Goal: Information Seeking & Learning: Learn about a topic

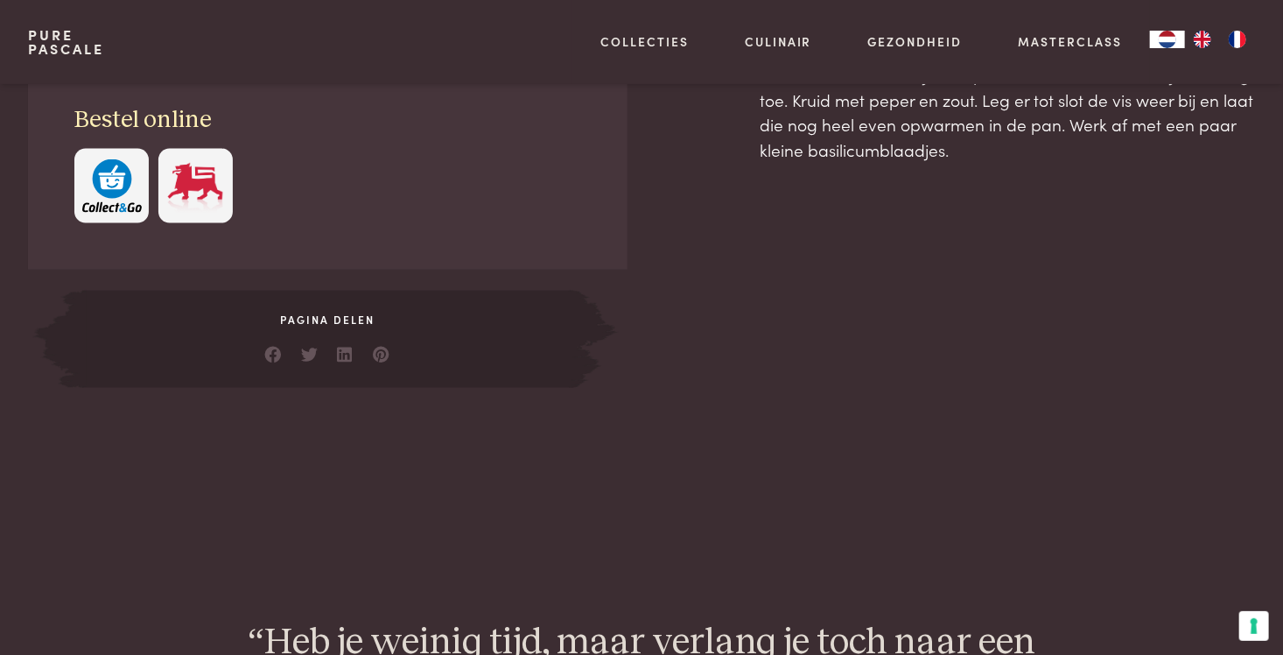
scroll to position [700, 0]
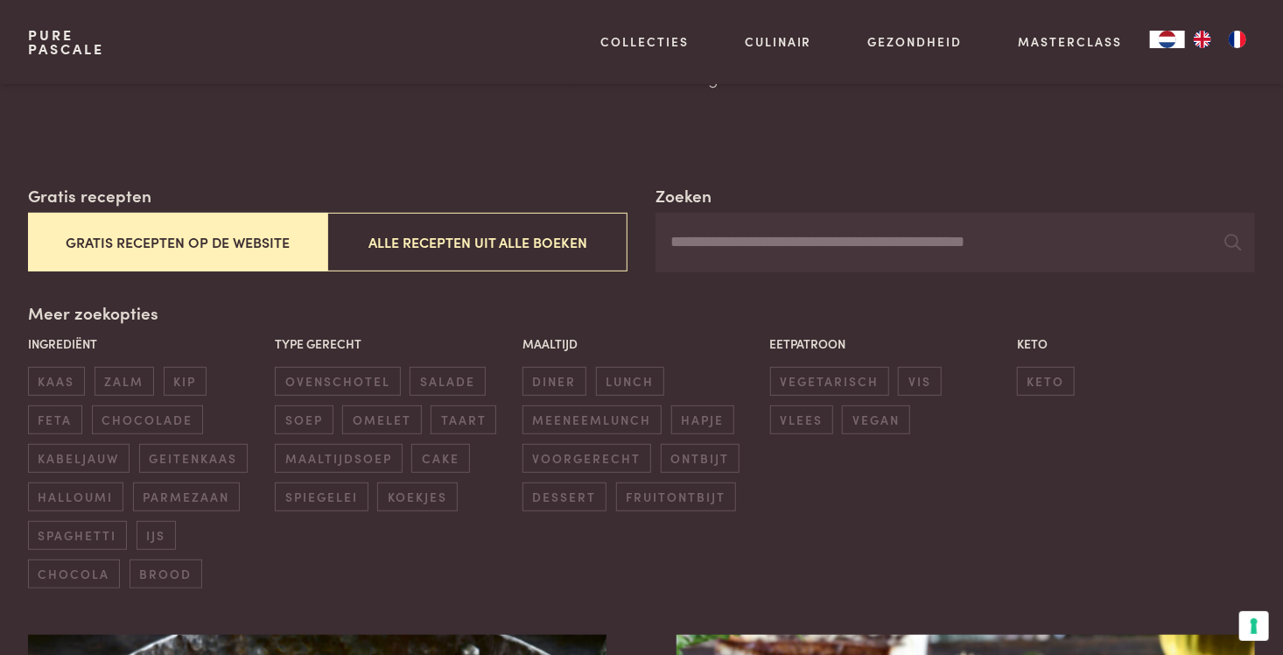
scroll to position [263, 0]
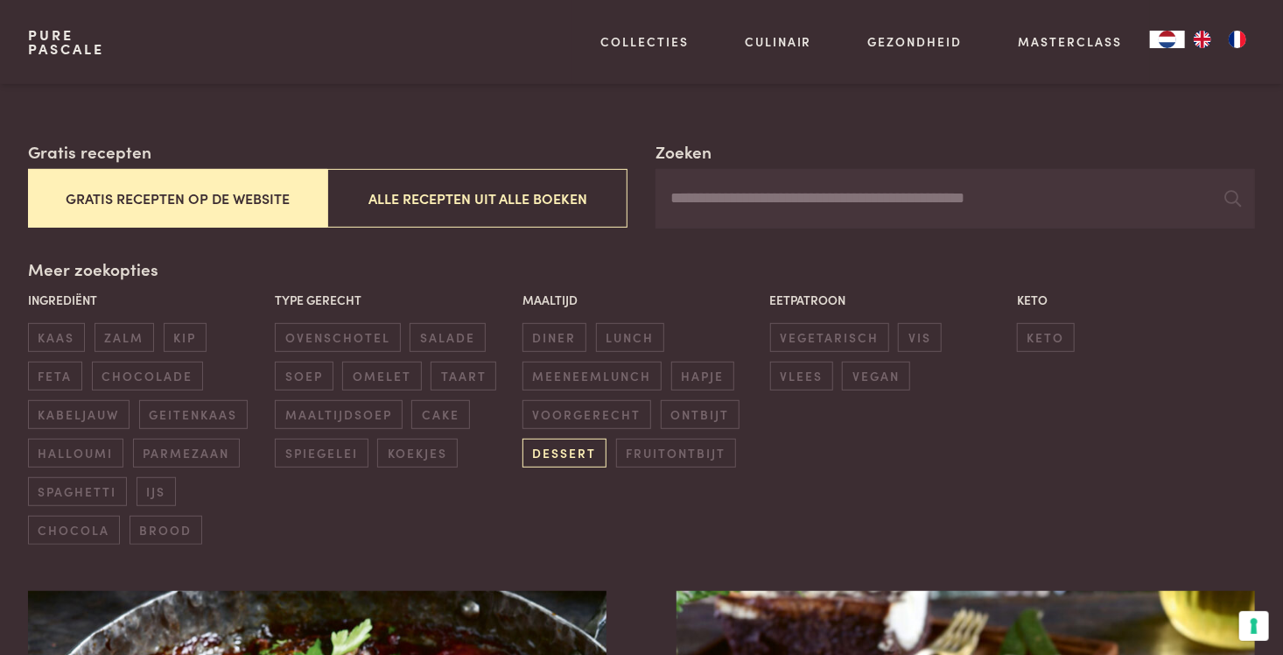
click at [557, 452] on span "dessert" at bounding box center [564, 452] width 84 height 29
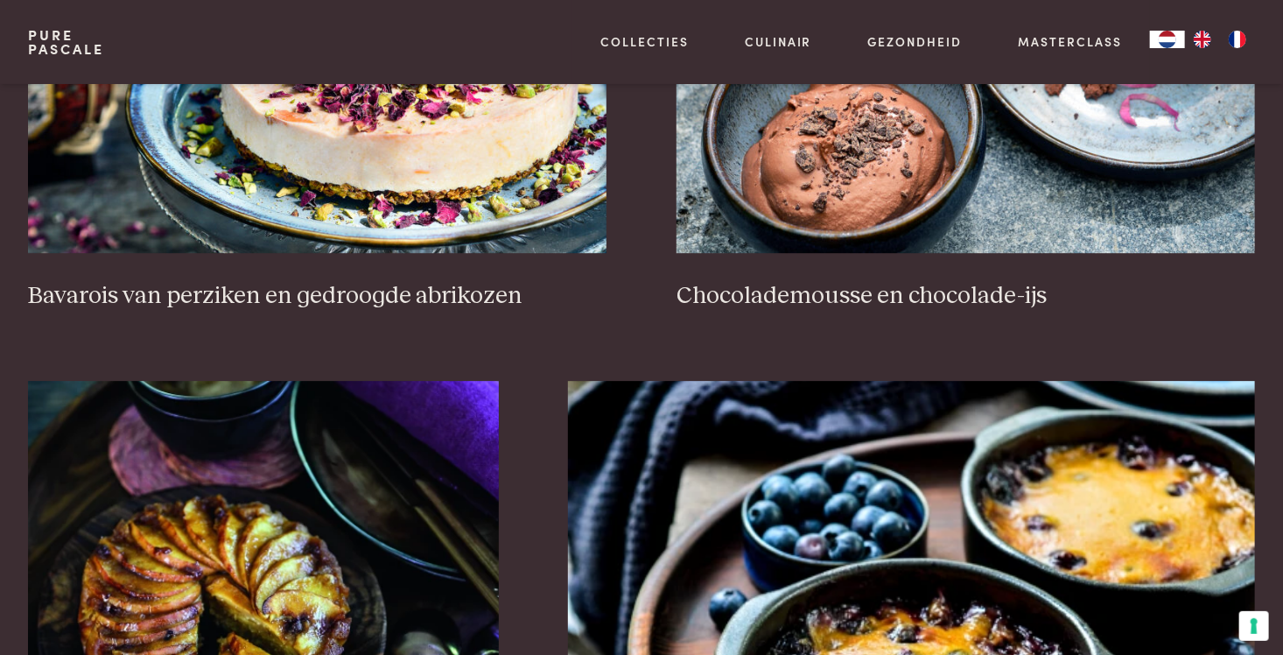
scroll to position [2677, 0]
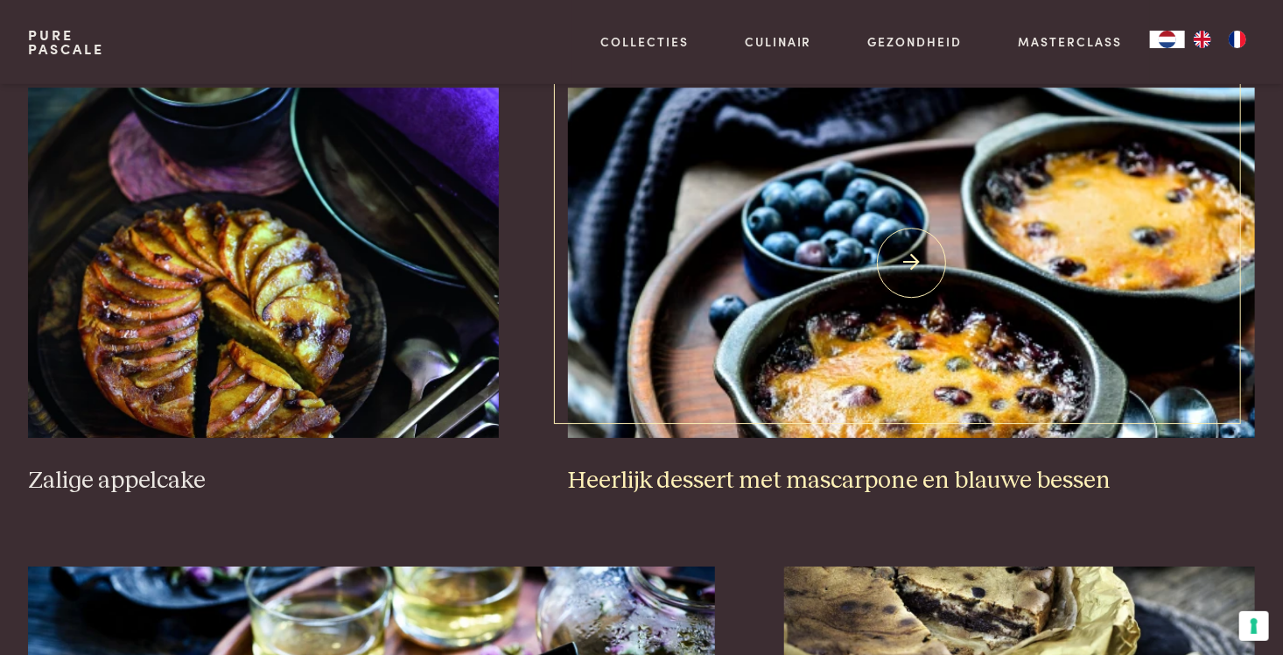
click at [744, 469] on h3 "Heerlijk dessert met mascarpone en blauwe bessen" at bounding box center [911, 481] width 687 height 31
click at [799, 362] on img at bounding box center [911, 263] width 687 height 350
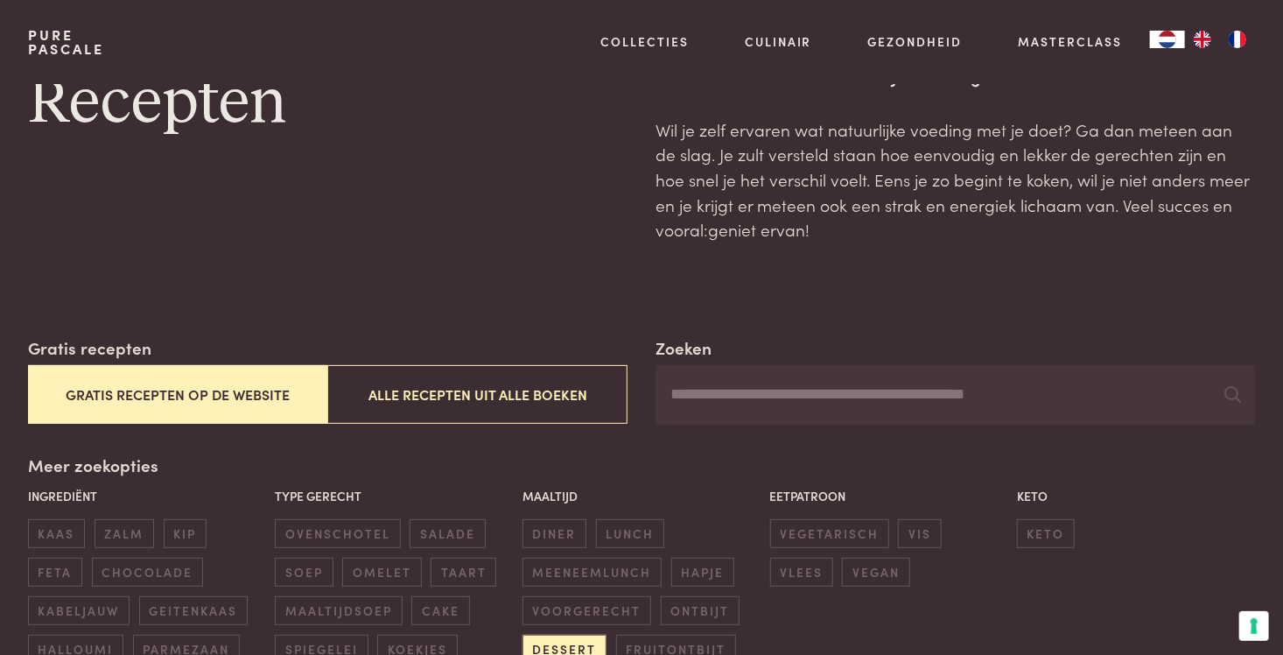
scroll to position [263, 0]
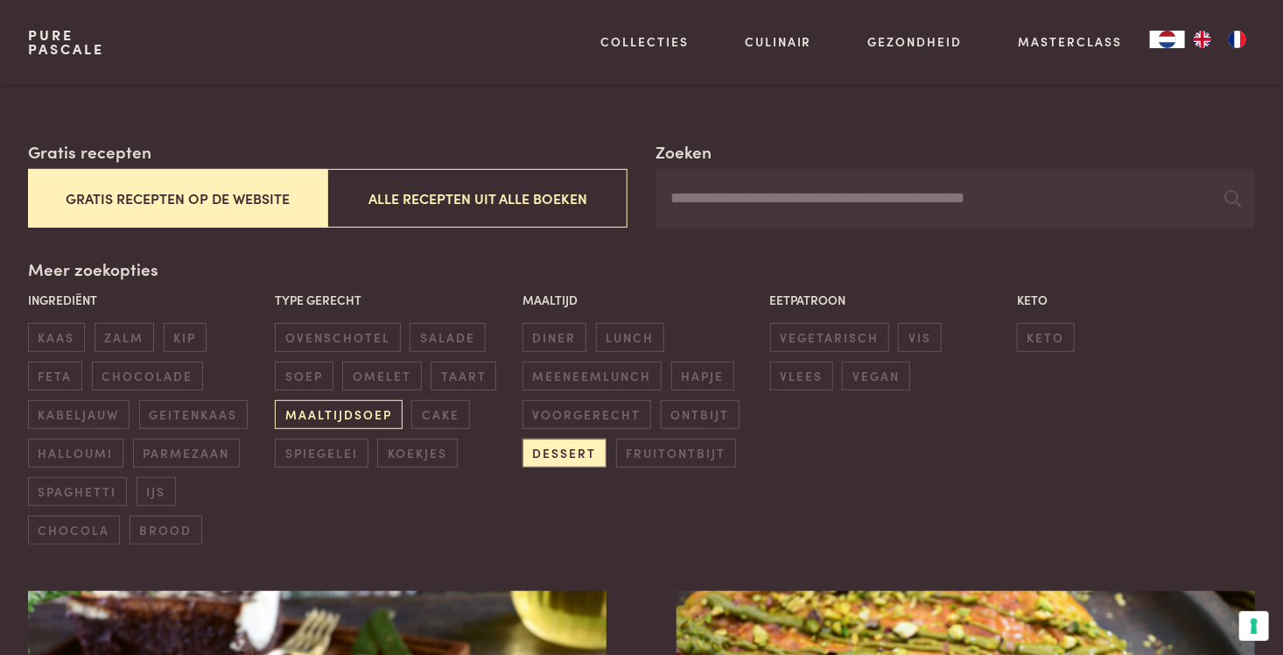
click at [355, 410] on span "maaltijdsoep" at bounding box center [338, 414] width 127 height 29
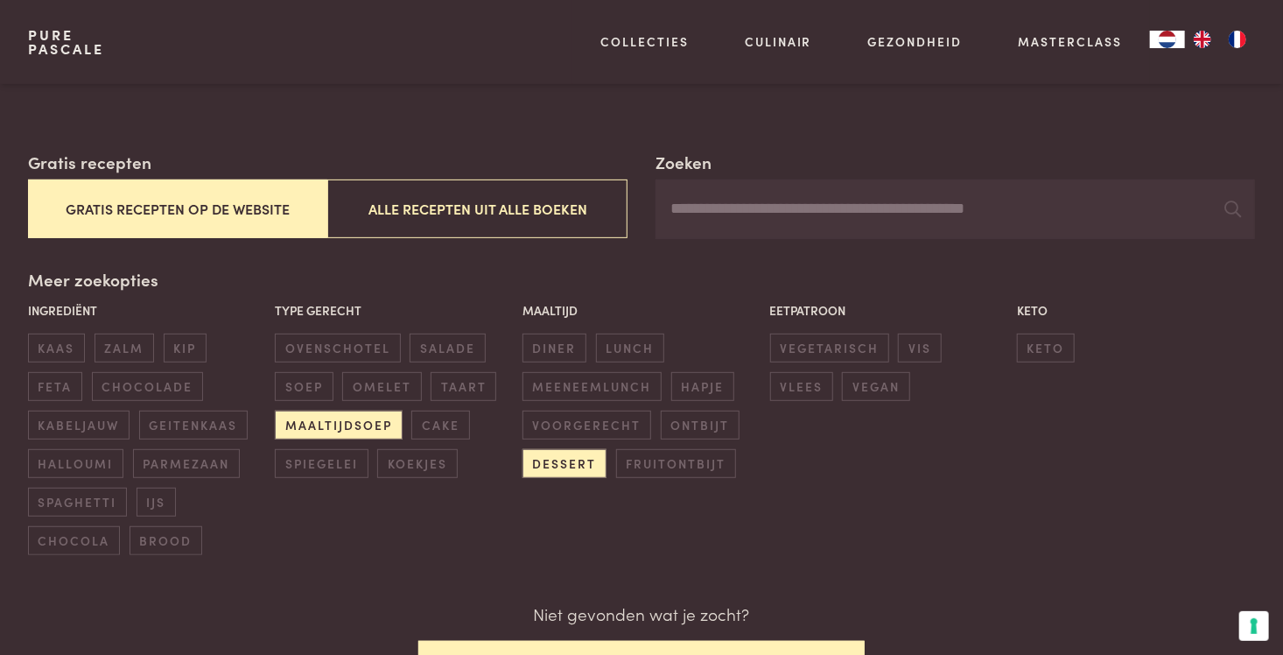
scroll to position [206, 0]
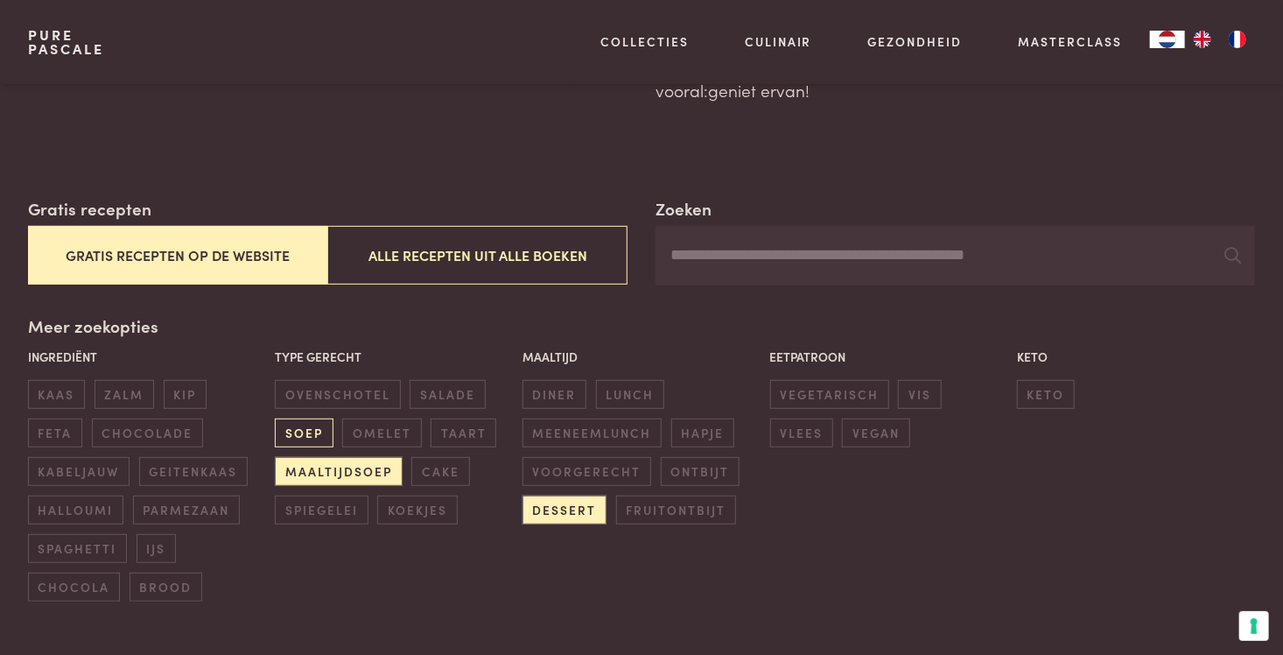
click at [309, 428] on span "soep" at bounding box center [304, 432] width 58 height 29
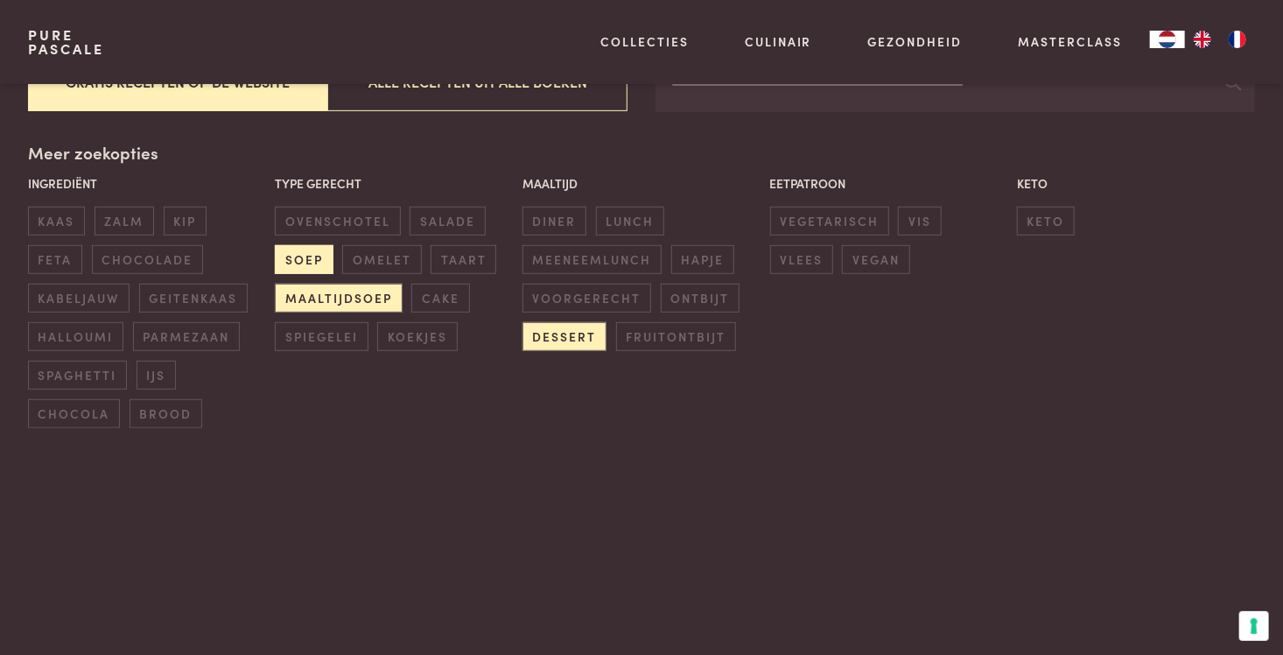
scroll to position [402, 0]
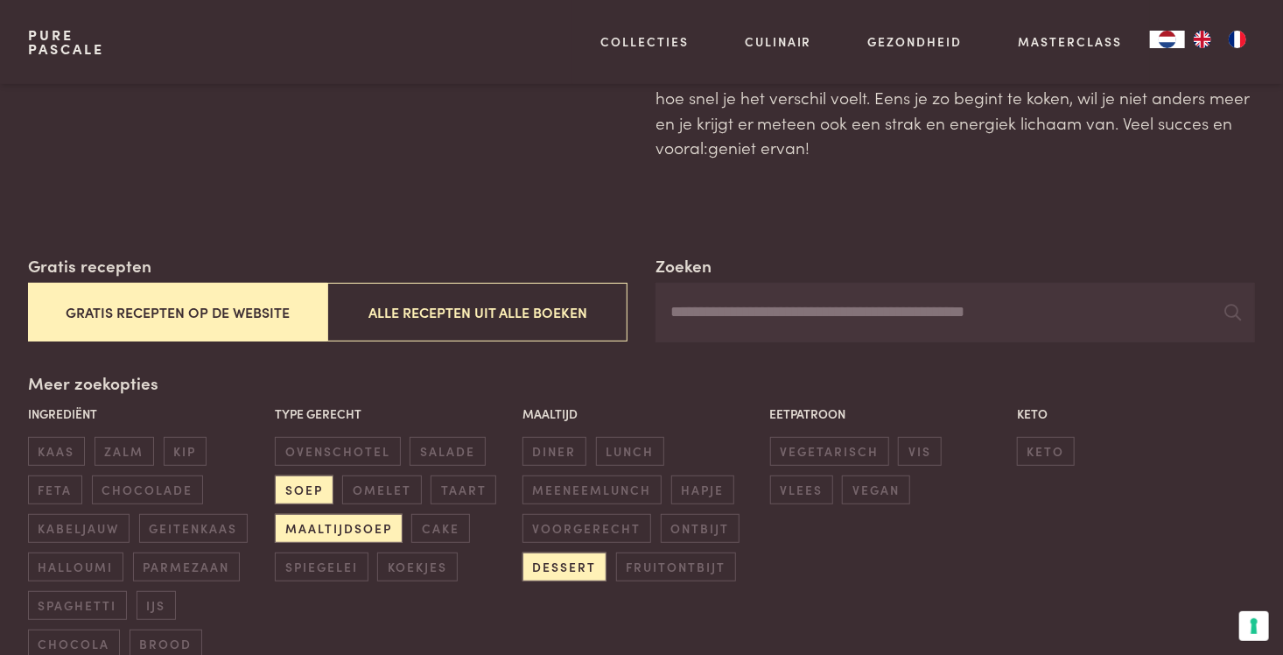
scroll to position [139, 0]
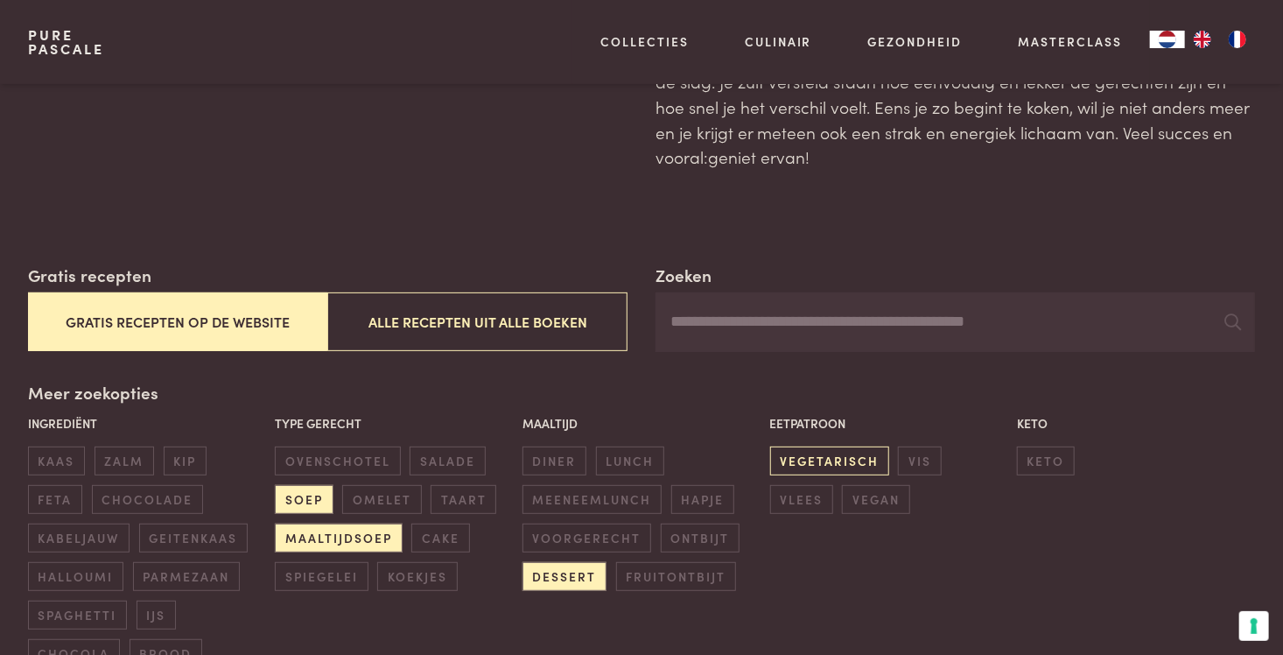
click at [837, 465] on span "vegetarisch" at bounding box center [829, 460] width 119 height 29
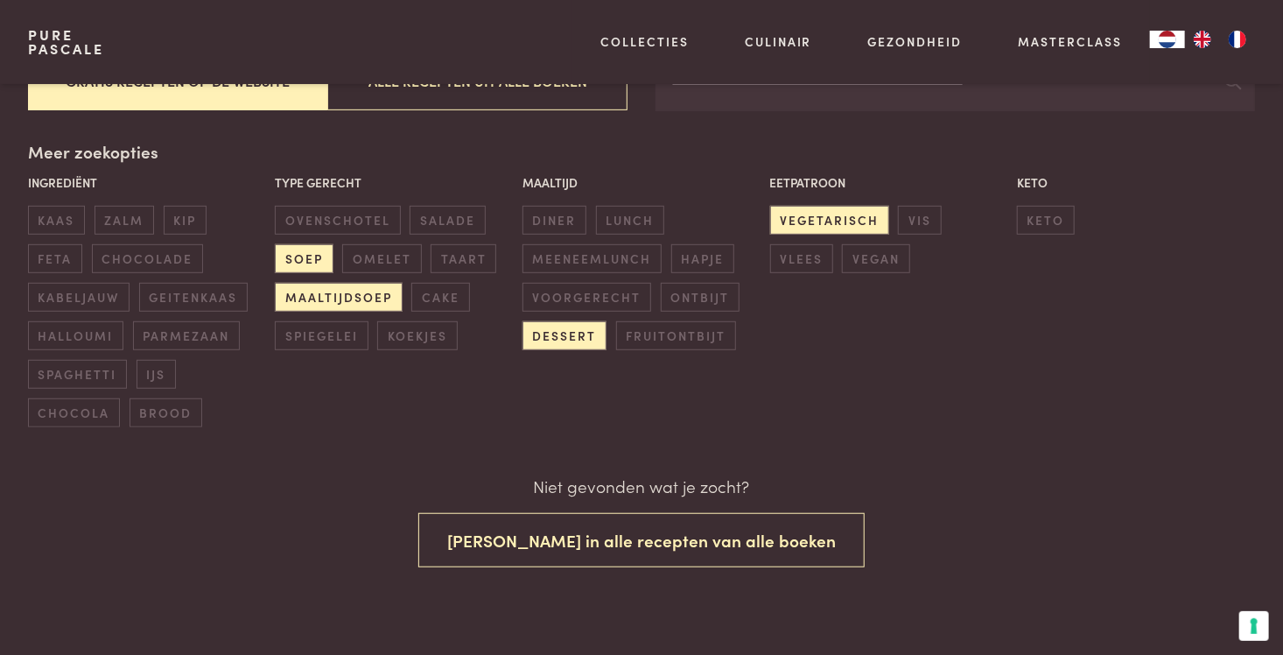
scroll to position [381, 0]
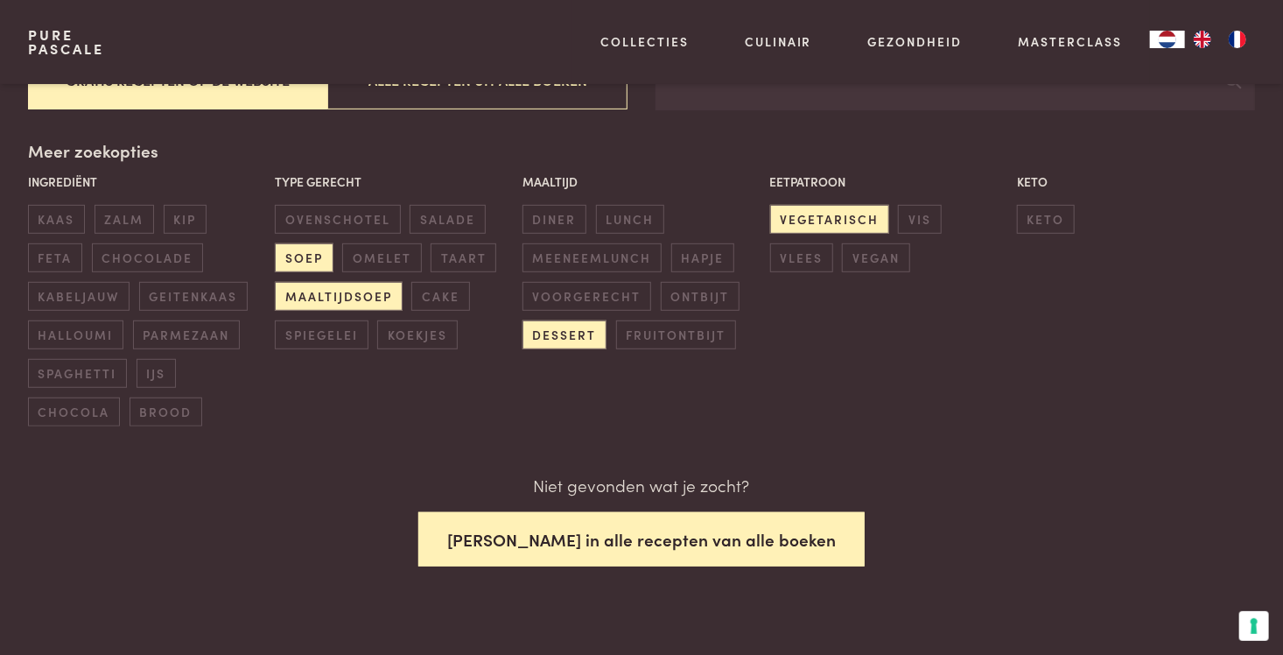
click at [668, 532] on button "Zoek in alle recepten van alle boeken" at bounding box center [641, 539] width 446 height 55
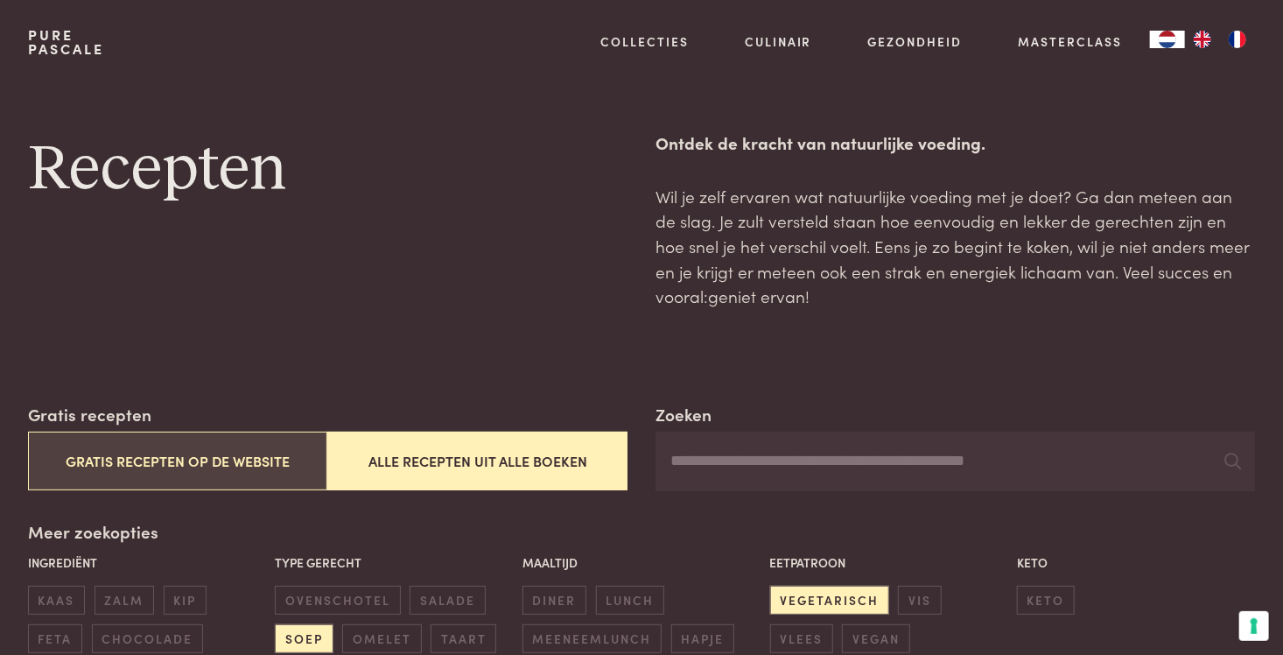
click at [167, 460] on button "Gratis recepten op de website" at bounding box center [178, 460] width 300 height 59
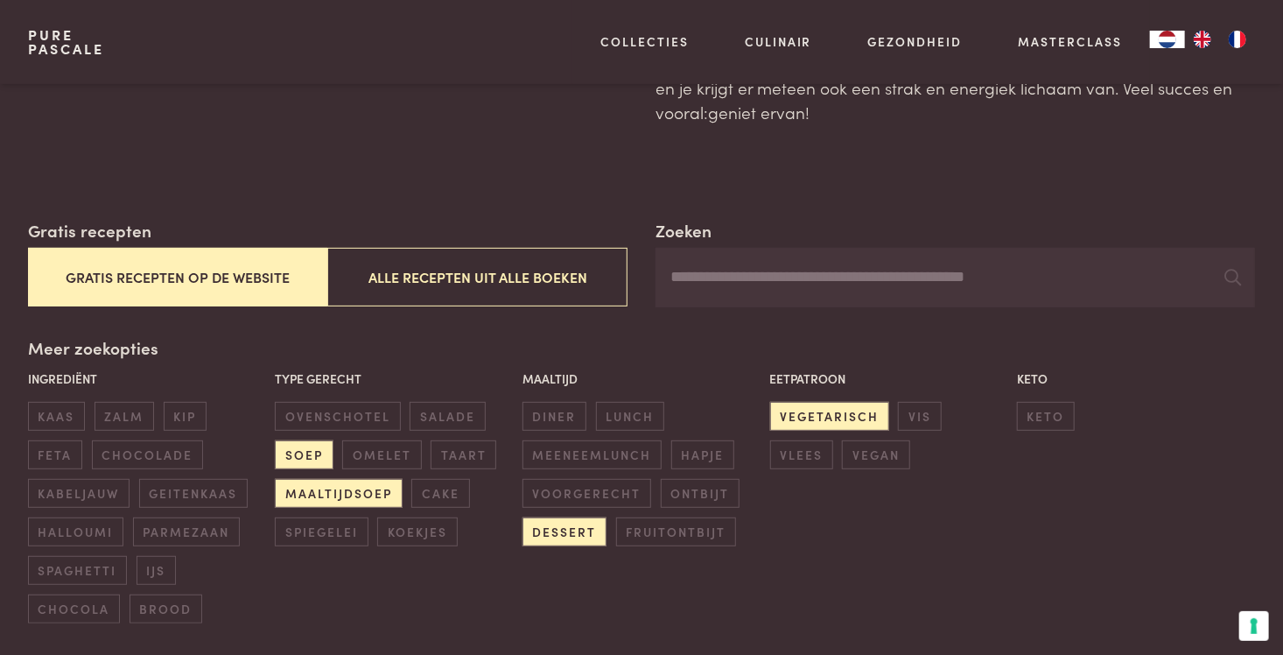
scroll to position [118, 0]
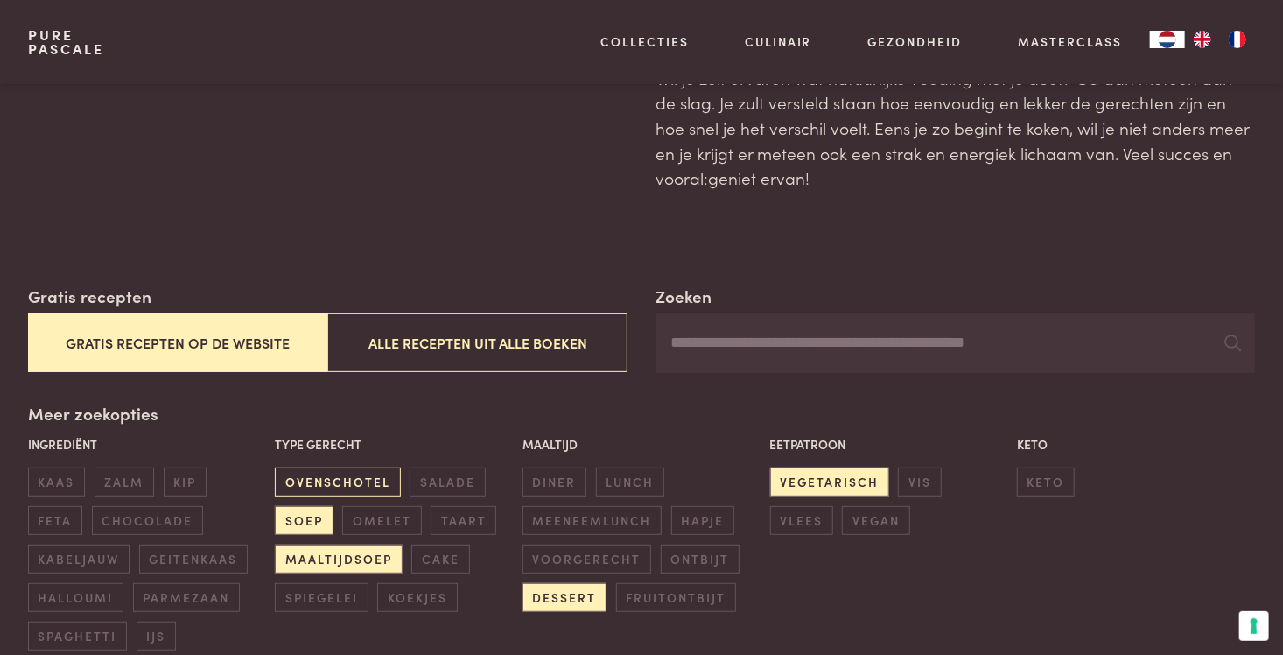
click at [352, 473] on span "ovenschotel" at bounding box center [337, 481] width 125 height 29
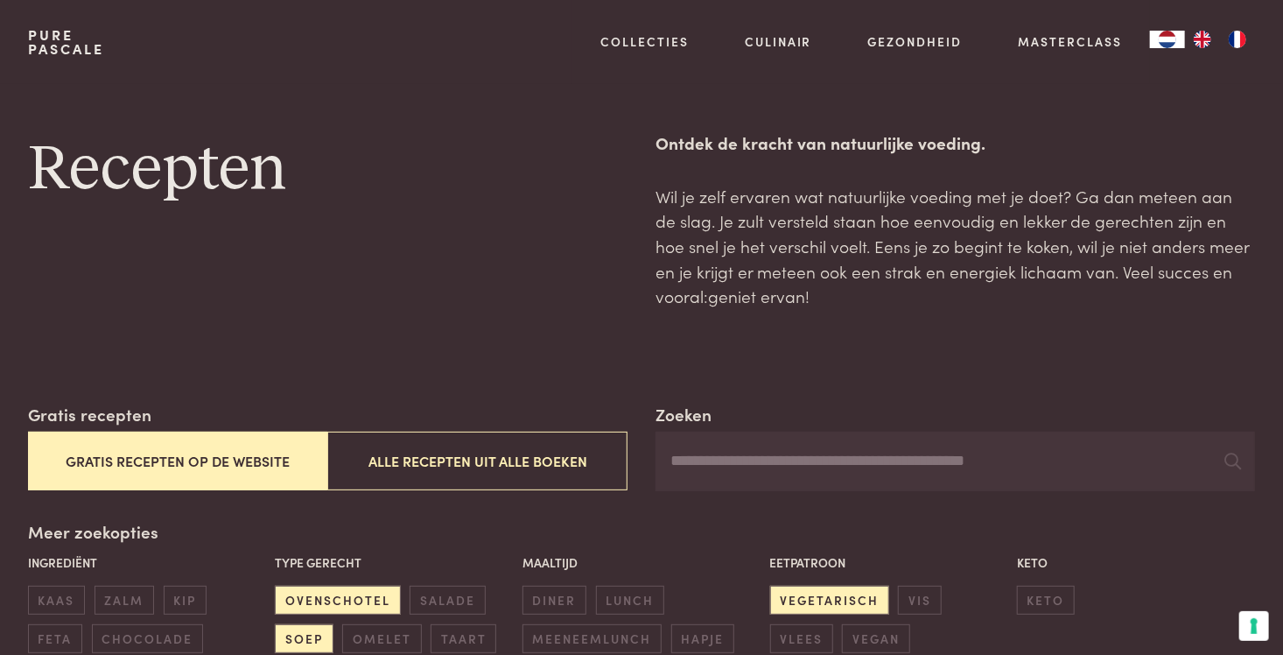
scroll to position [396, 0]
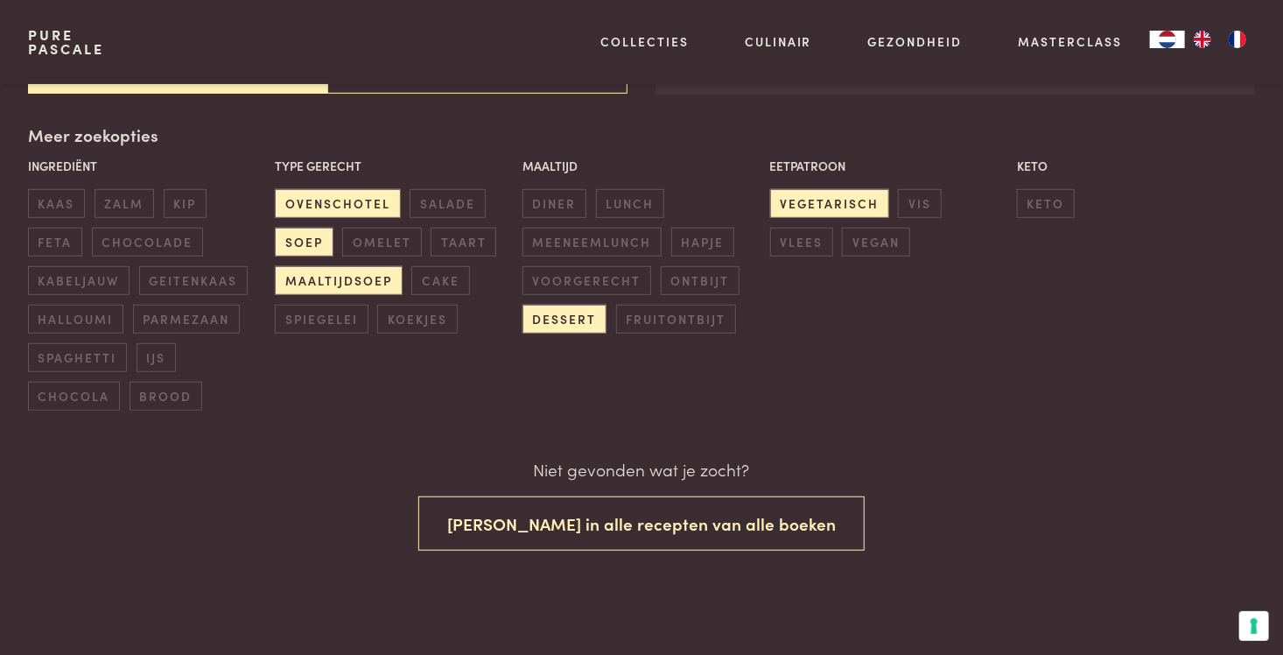
scroll to position [71, 0]
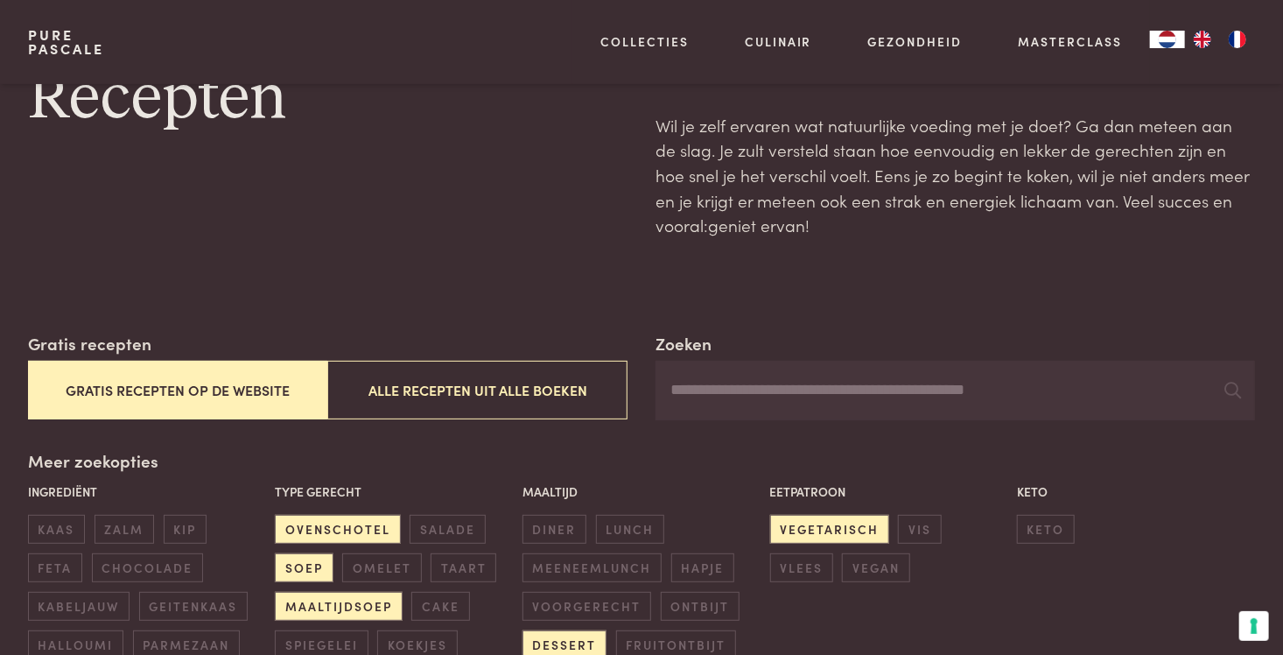
scroll to position [386, 0]
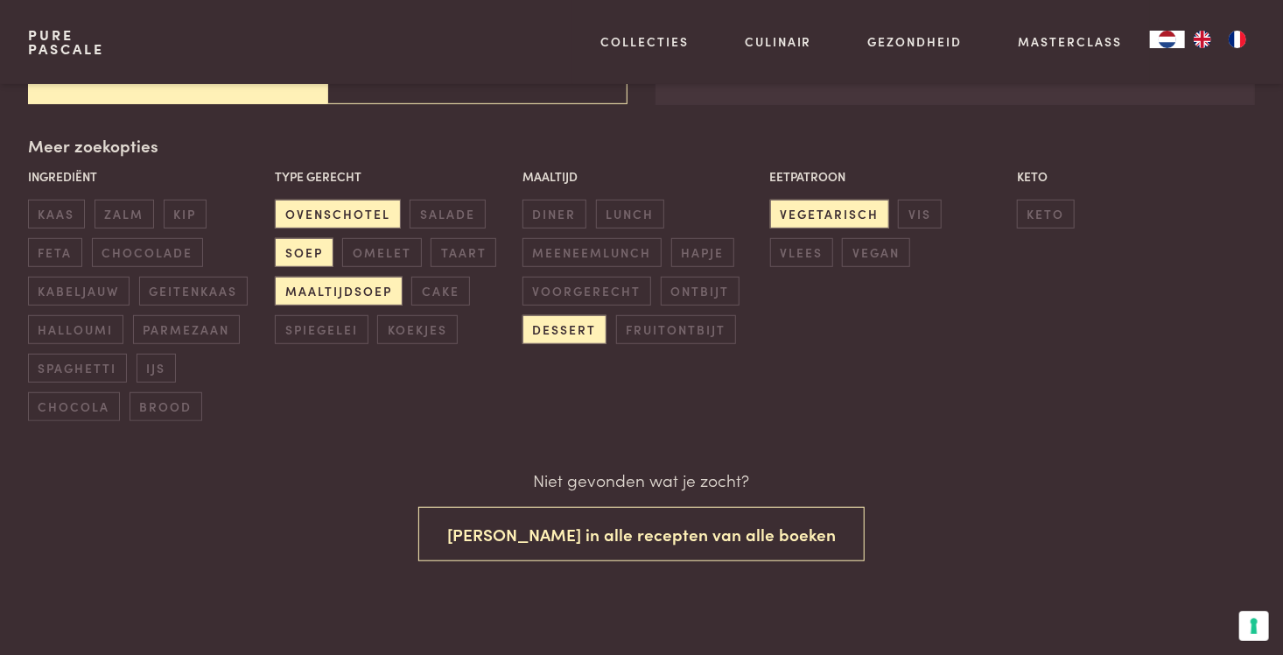
scroll to position [181, 0]
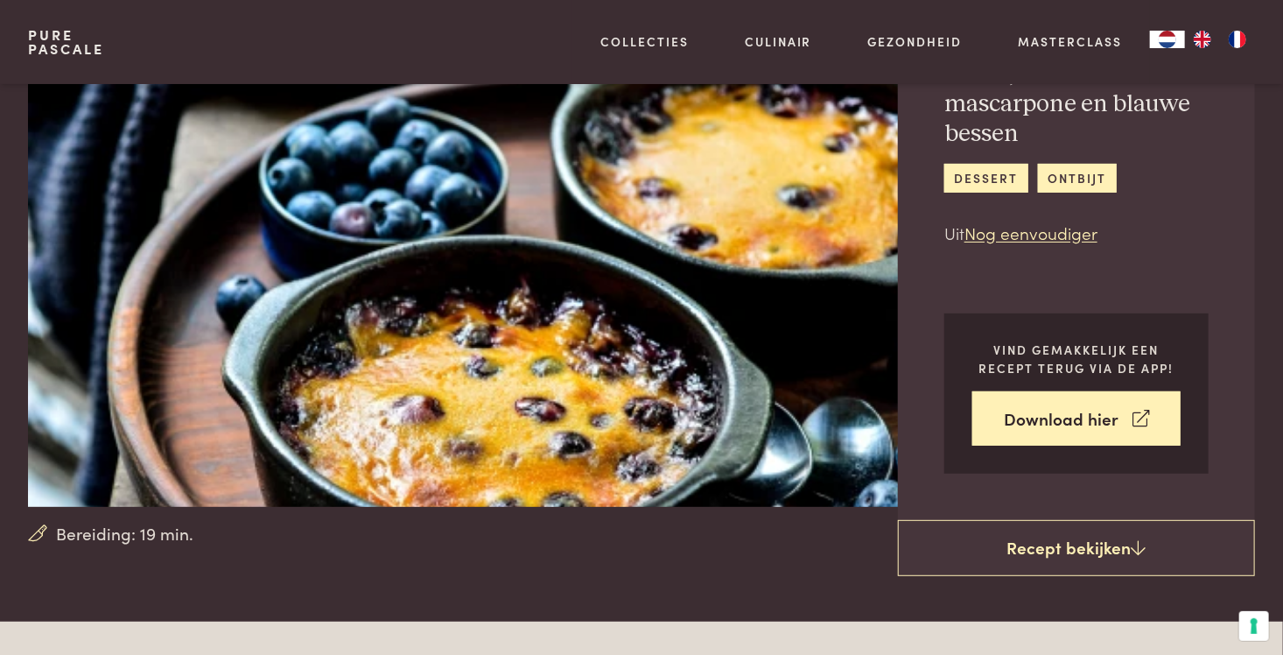
scroll to position [263, 0]
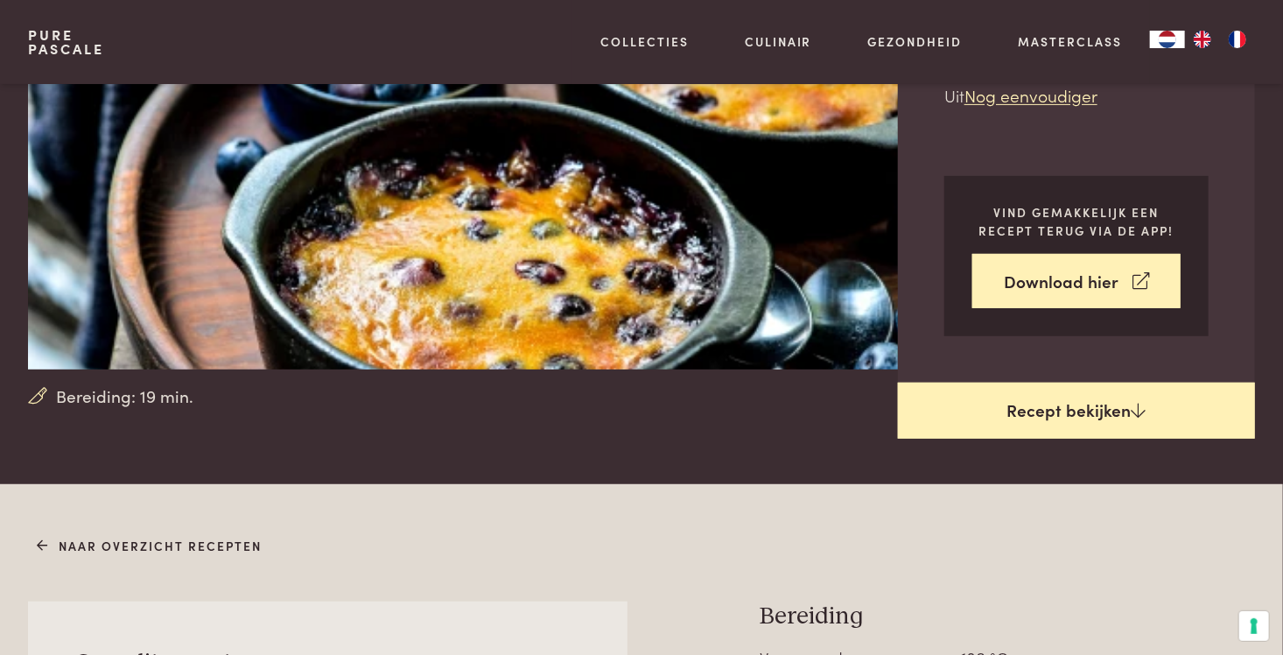
click at [1059, 410] on link "Recept bekijken" at bounding box center [1076, 410] width 357 height 56
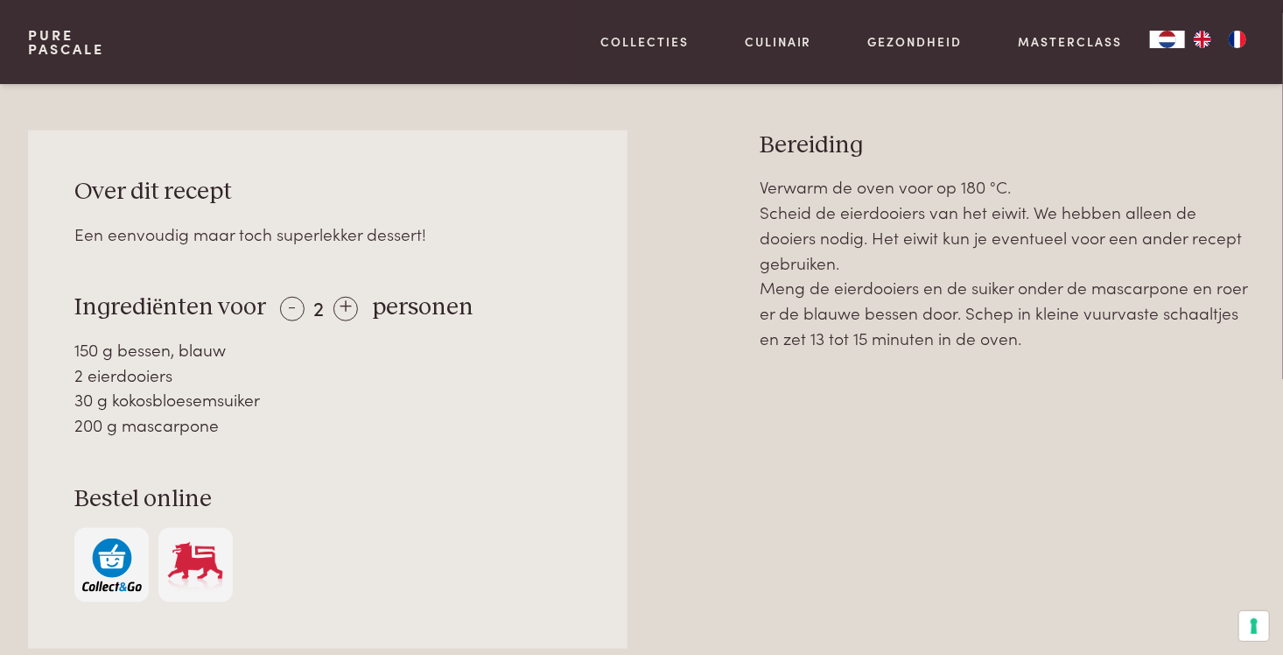
scroll to position [746, 0]
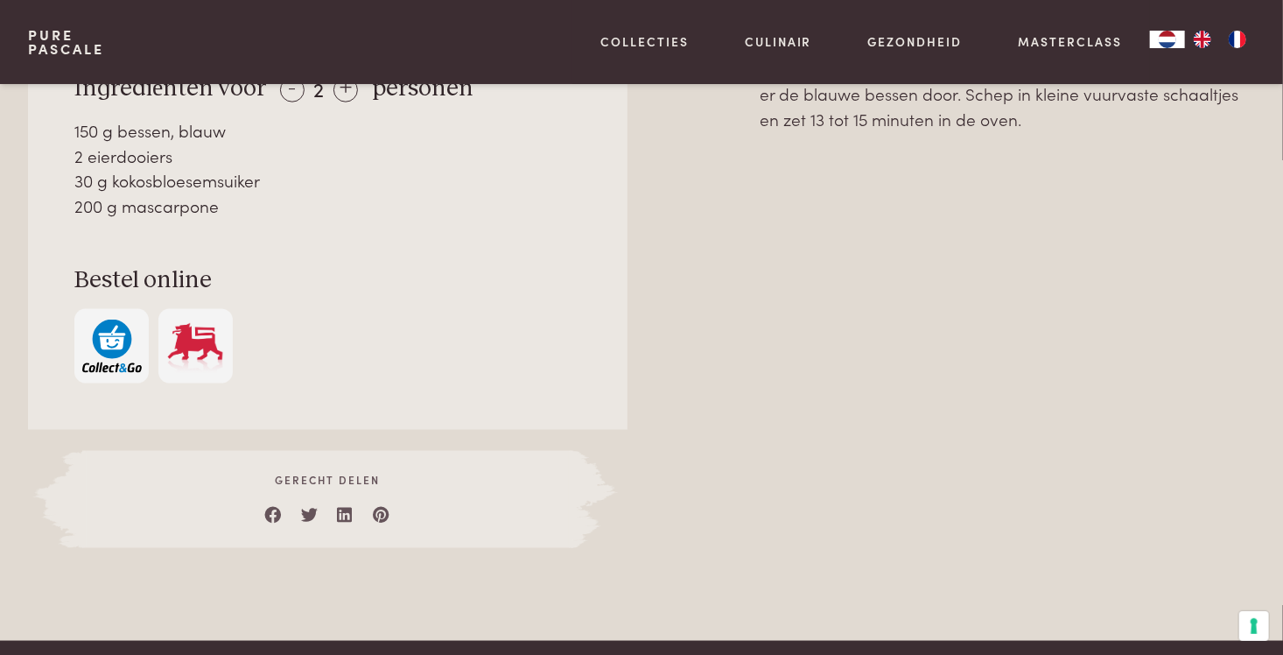
scroll to position [963, 0]
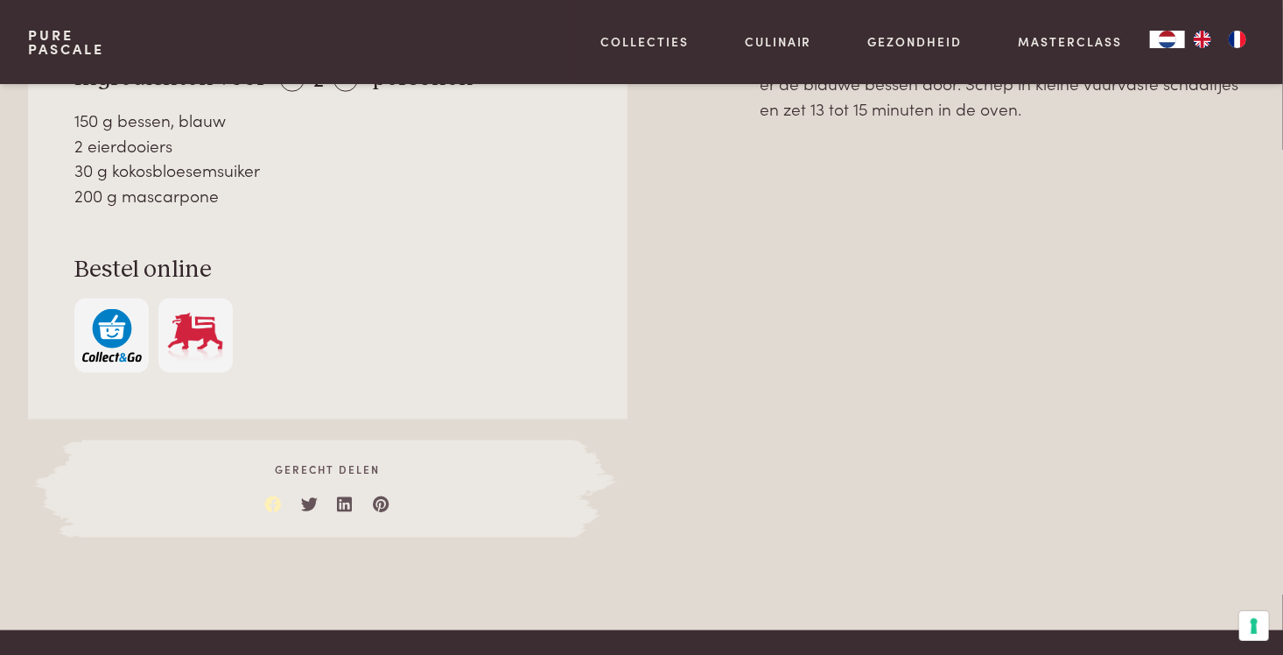
click at [271, 507] on link at bounding box center [274, 500] width 18 height 18
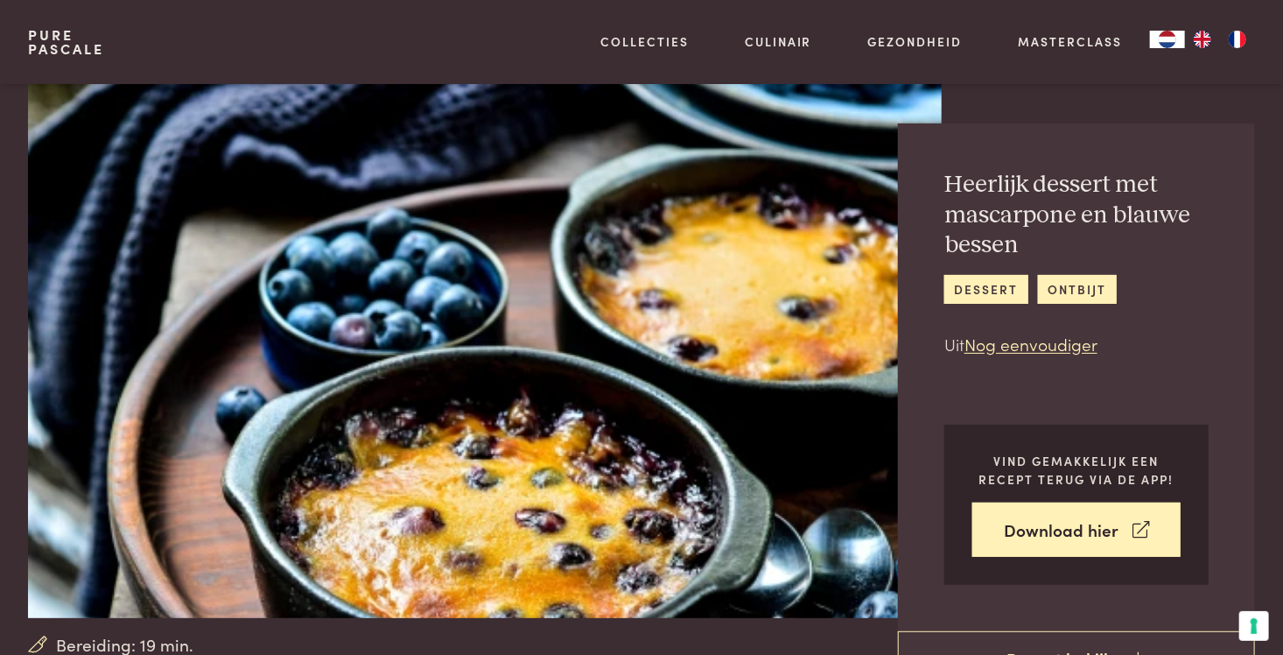
scroll to position [0, 0]
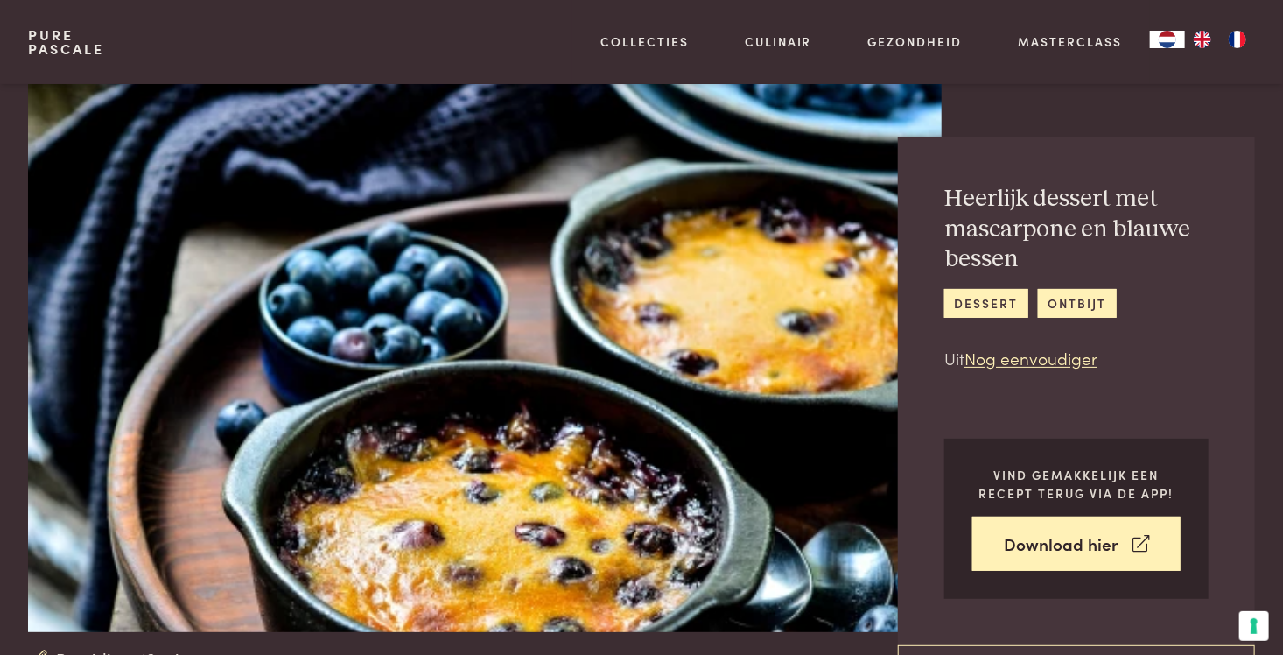
scroll to position [746, 0]
